Goal: Navigation & Orientation: Go to known website

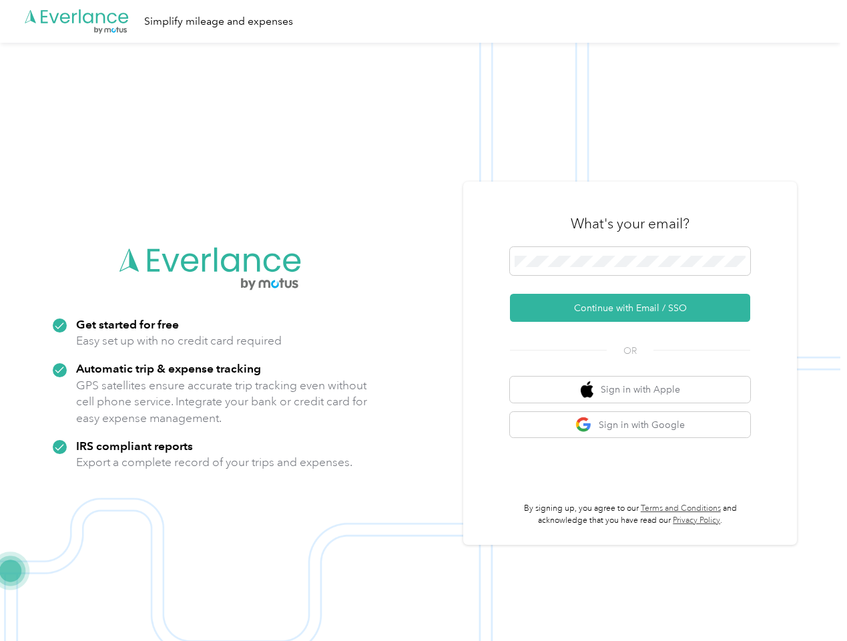
click at [423, 320] on img at bounding box center [420, 363] width 840 height 641
click at [423, 21] on div ".cls-1 { fill: #00adee; } .cls-2 { fill: #fff; } .cls-3 { fill: #707372; } .cls…" at bounding box center [420, 21] width 840 height 43
click at [635, 308] on button "Continue with Email / SSO" at bounding box center [630, 308] width 240 height 28
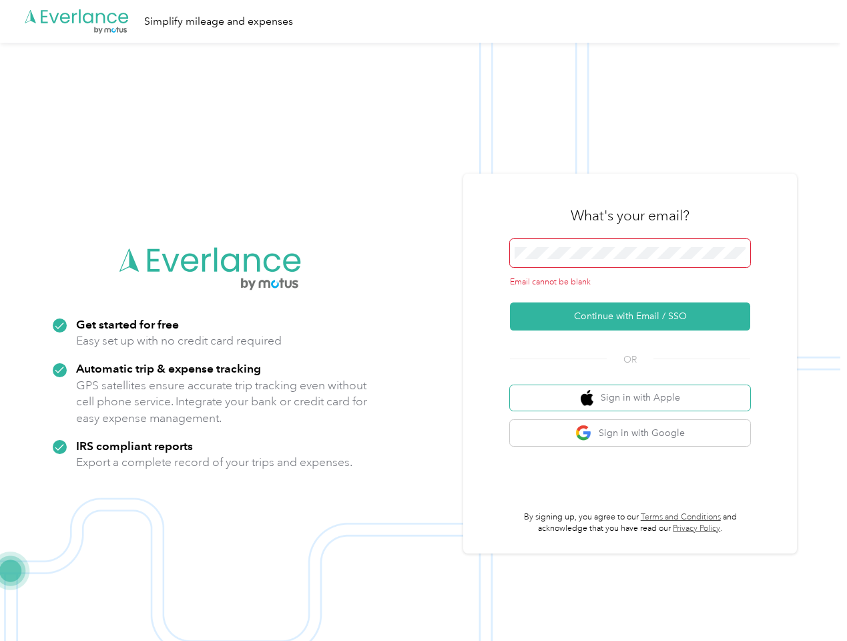
click at [635, 389] on button "Sign in with Apple" at bounding box center [630, 398] width 240 height 26
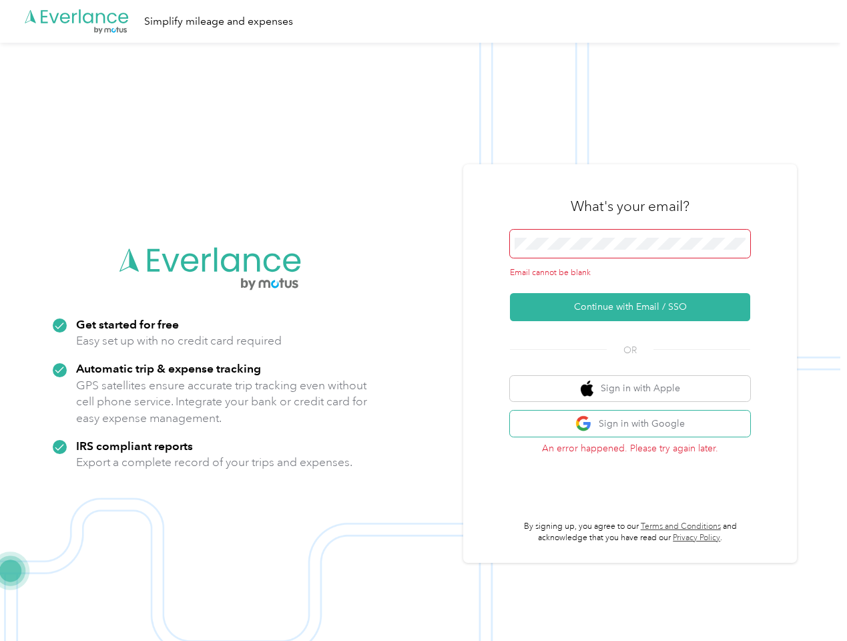
click at [635, 424] on button "Sign in with Google" at bounding box center [630, 423] width 240 height 26
